Goal: Check status: Check status

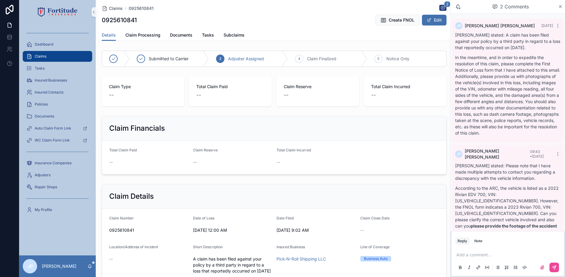
click at [82, 57] on div "Claims" at bounding box center [57, 57] width 62 height 10
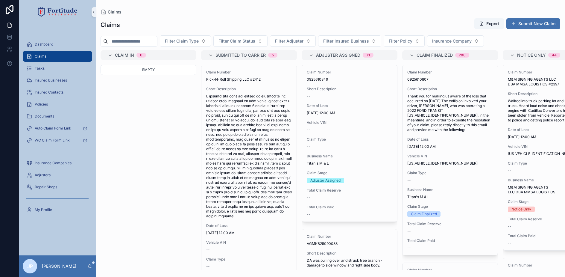
click at [119, 43] on input "scrollable content" at bounding box center [132, 41] width 49 height 8
paste input "**********"
type input "**********"
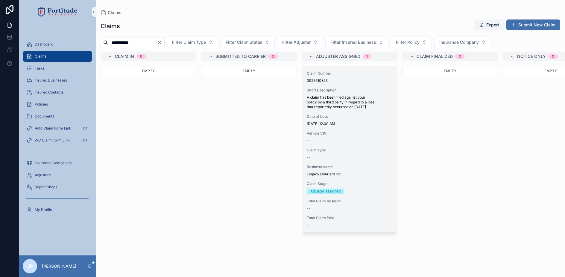
click at [336, 110] on div "Claim Number 0925610855 Short Description A claim has been filed against your p…" at bounding box center [349, 149] width 95 height 166
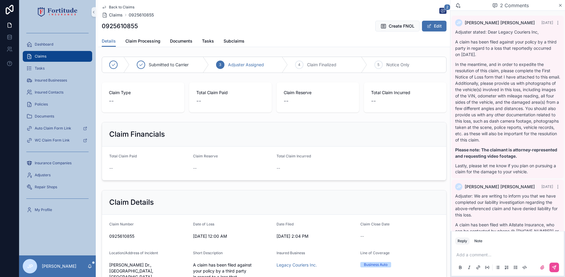
scroll to position [79, 0]
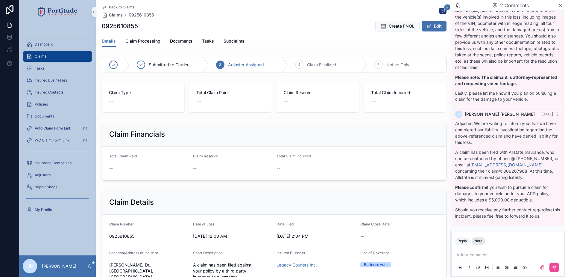
click at [481, 244] on button "Note" at bounding box center [478, 240] width 13 height 7
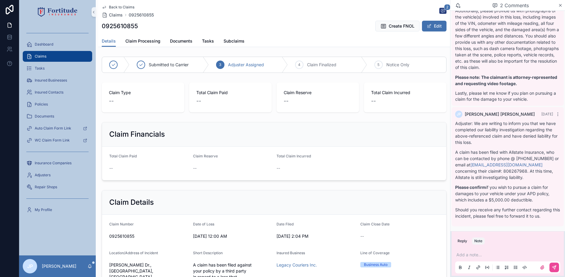
click at [475, 252] on p "scrollable content" at bounding box center [509, 255] width 105 height 6
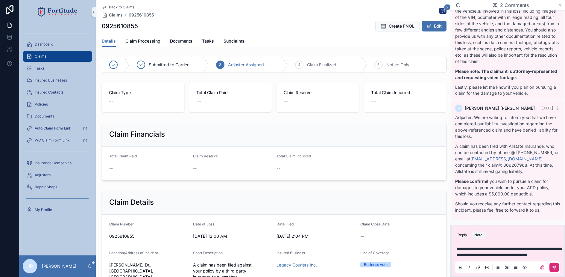
click at [553, 270] on button "scrollable content" at bounding box center [555, 267] width 10 height 10
click at [74, 57] on div "Claims" at bounding box center [57, 57] width 62 height 10
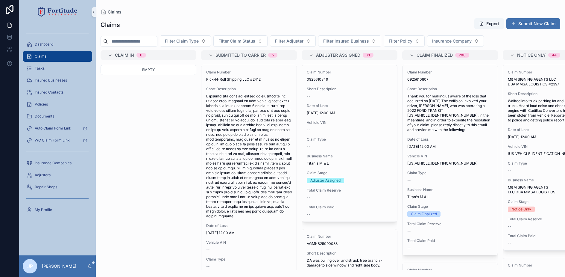
click at [147, 42] on input "scrollable content" at bounding box center [132, 41] width 49 height 8
paste input "**********"
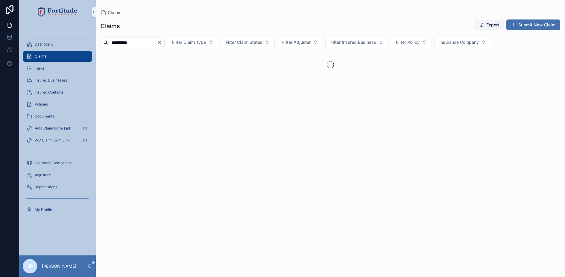
click at [152, 41] on input "**********" at bounding box center [132, 42] width 49 height 8
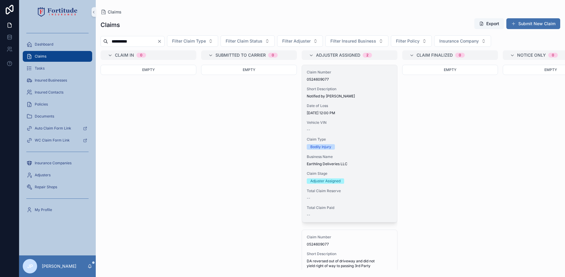
type input "**********"
click at [350, 124] on span "Vehicle VIN" at bounding box center [350, 122] width 86 height 5
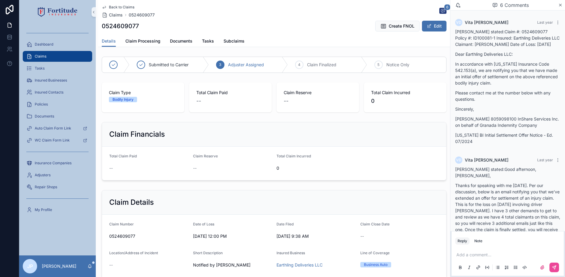
scroll to position [490, 0]
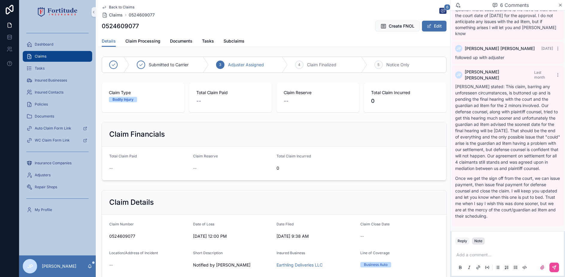
click at [479, 240] on div "Note" at bounding box center [479, 240] width 8 height 5
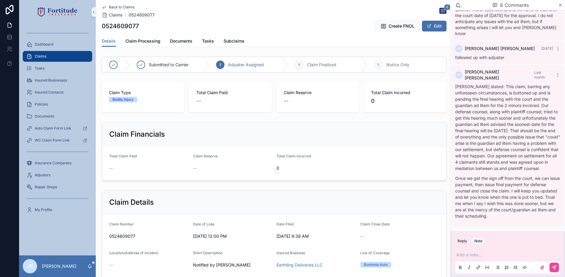
click at [475, 254] on p "scrollable content" at bounding box center [509, 255] width 105 height 6
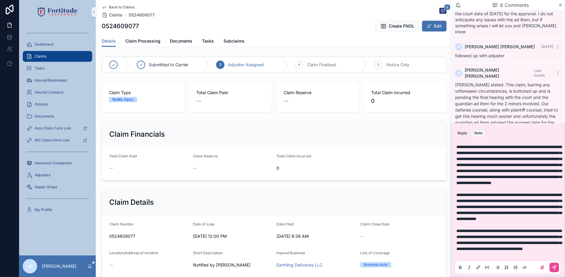
scroll to position [11, 0]
click at [555, 263] on div "scrollable content" at bounding box center [548, 267] width 24 height 10
click at [552, 267] on icon "scrollable content" at bounding box center [554, 267] width 5 height 5
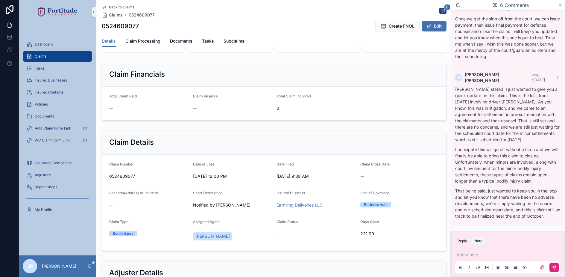
scroll to position [90, 0]
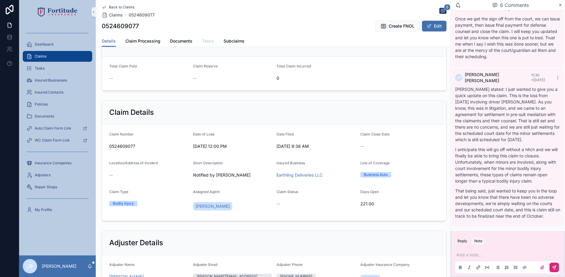
click at [203, 43] on span "Tasks" at bounding box center [208, 41] width 12 height 6
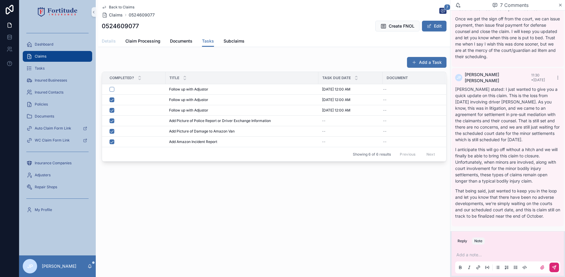
click at [111, 43] on span "Details" at bounding box center [109, 41] width 14 height 6
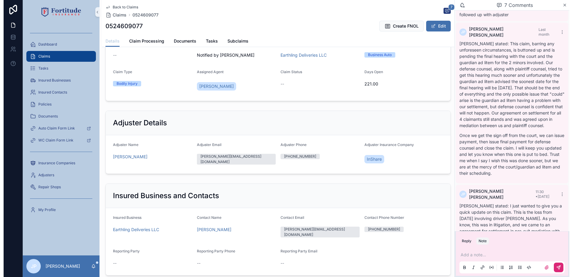
scroll to position [651, 0]
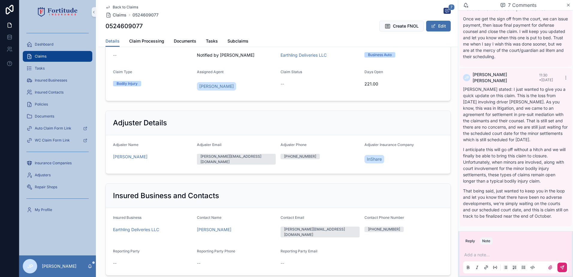
click at [82, 56] on div "Claims" at bounding box center [57, 57] width 62 height 10
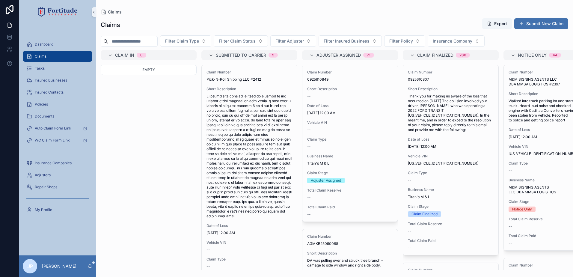
click at [151, 44] on input "scrollable content" at bounding box center [132, 41] width 49 height 8
click at [148, 43] on input "scrollable content" at bounding box center [132, 41] width 49 height 8
paste input "**********"
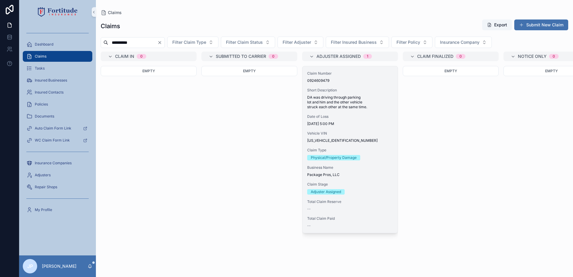
type input "**********"
click at [347, 128] on div "Claim Number 0924609479 Short Description DA was driving through parking lot an…" at bounding box center [349, 149] width 95 height 167
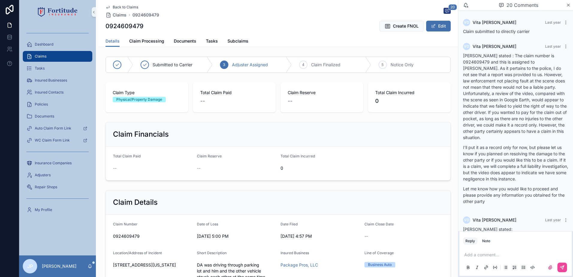
scroll to position [1173, 0]
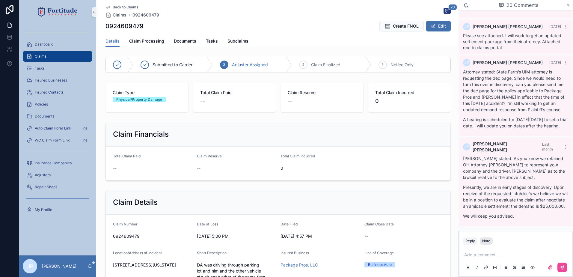
click at [482, 244] on button "Note" at bounding box center [486, 240] width 13 height 7
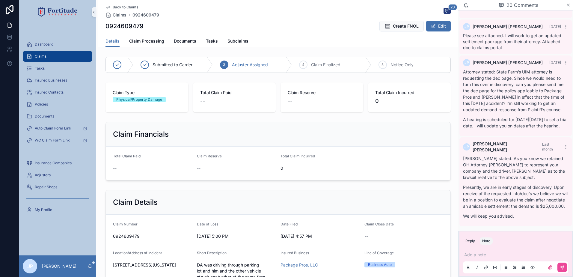
click at [485, 252] on p "scrollable content" at bounding box center [516, 255] width 105 height 6
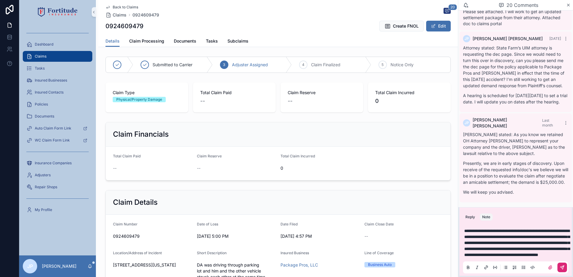
click at [565, 267] on button "scrollable content" at bounding box center [562, 267] width 10 height 10
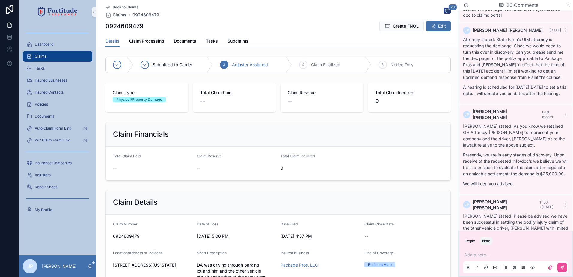
drag, startPoint x: 312, startPoint y: 59, endPoint x: 317, endPoint y: 73, distance: 14.9
click at [312, 60] on div "4 Claim Finalized" at bounding box center [331, 65] width 79 height 16
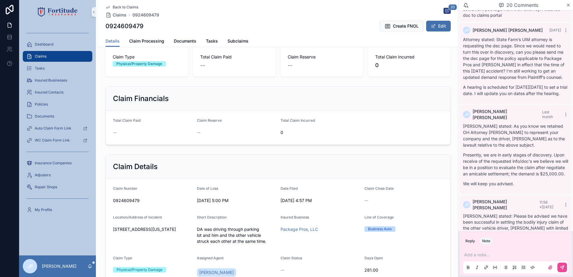
scroll to position [90, 0]
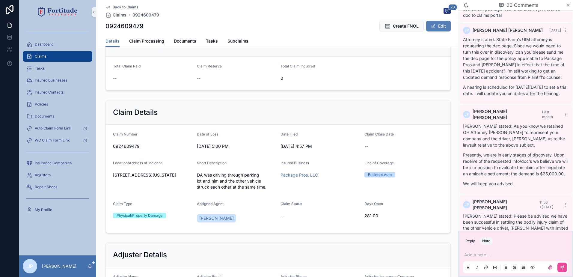
click at [433, 28] on span "scrollable content" at bounding box center [433, 26] width 5 height 5
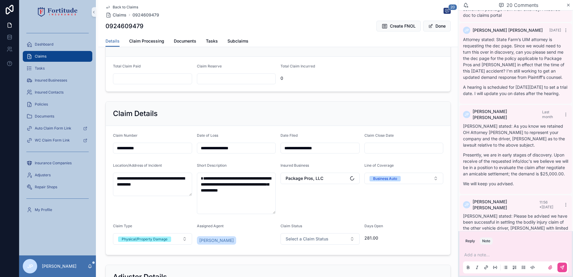
click at [316, 246] on div "Claim Status Select a Claim Status" at bounding box center [319, 235] width 79 height 24
click at [316, 240] on span "Select a Claim Status" at bounding box center [306, 239] width 43 height 6
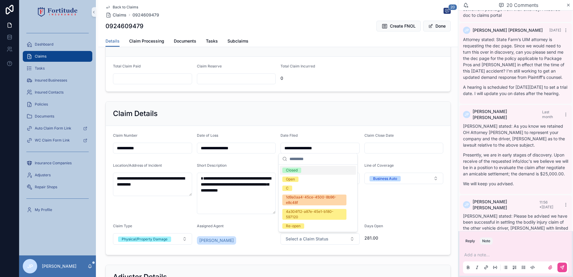
click at [301, 173] on div "Closed" at bounding box center [318, 170] width 76 height 9
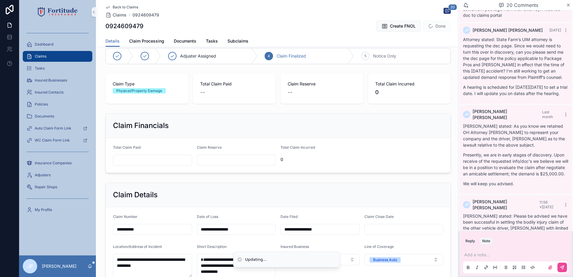
scroll to position [0, 0]
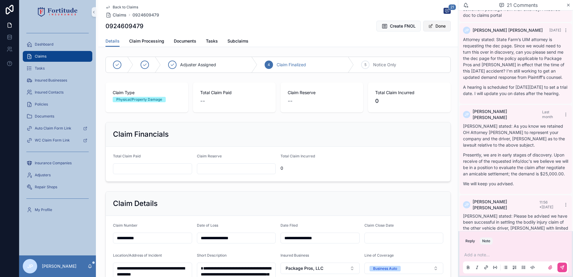
click at [445, 24] on button "Done" at bounding box center [437, 26] width 28 height 11
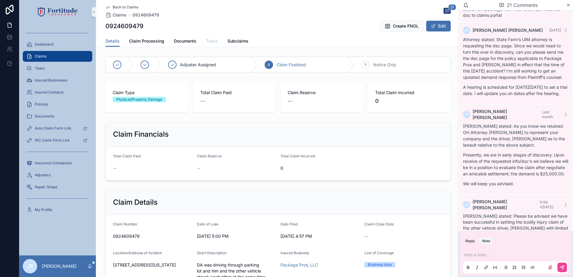
click at [207, 43] on span "Tasks" at bounding box center [212, 41] width 12 height 6
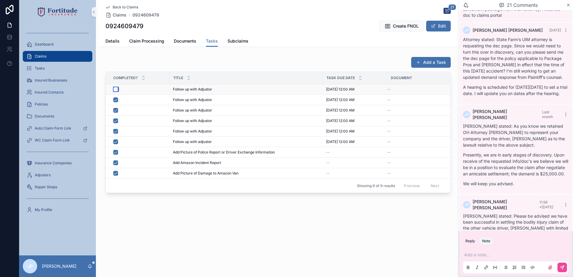
click at [114, 90] on button "scrollable content" at bounding box center [115, 89] width 5 height 5
click at [117, 43] on span "Details" at bounding box center [112, 41] width 14 height 6
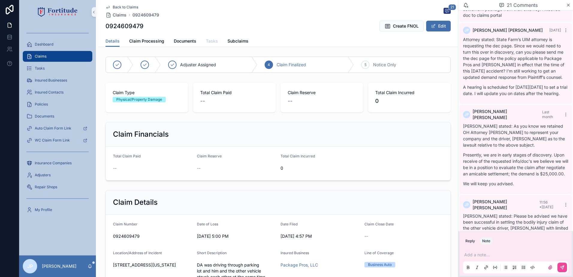
click at [208, 40] on span "Tasks" at bounding box center [212, 41] width 12 height 6
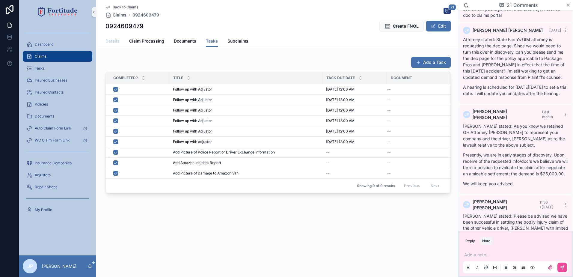
click at [116, 43] on span "Details" at bounding box center [112, 41] width 14 height 6
